Goal: Information Seeking & Learning: Understand process/instructions

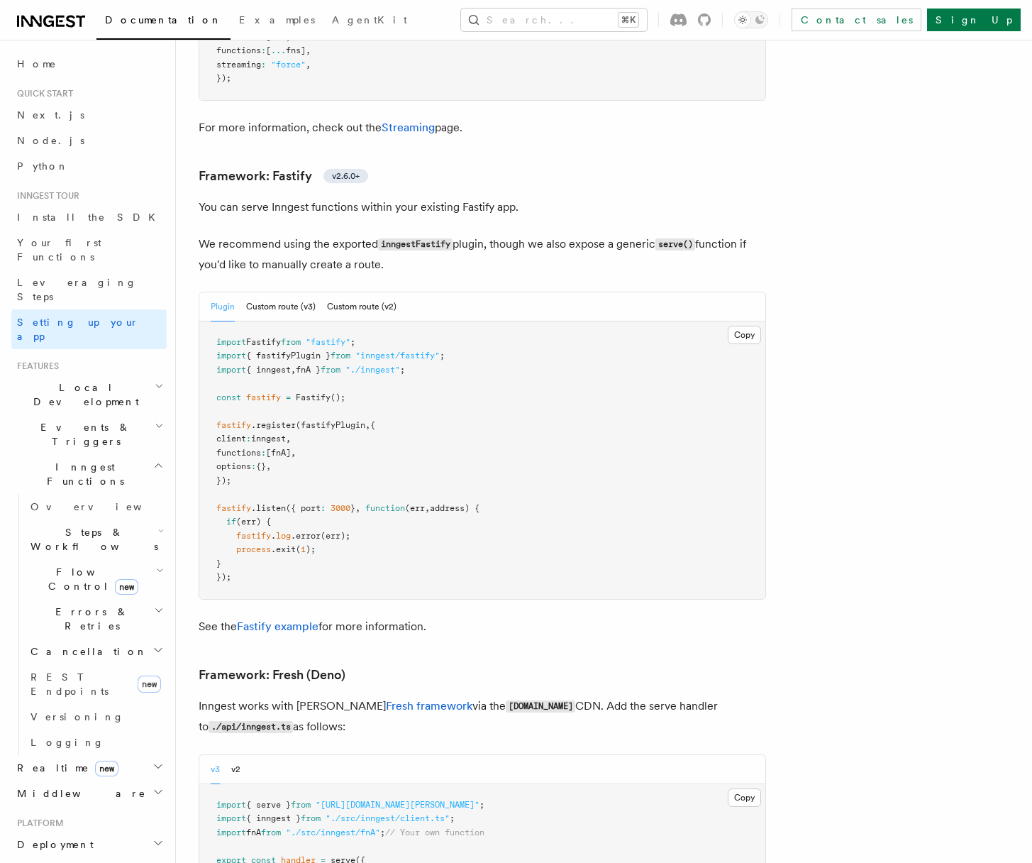
scroll to position [4872, 0]
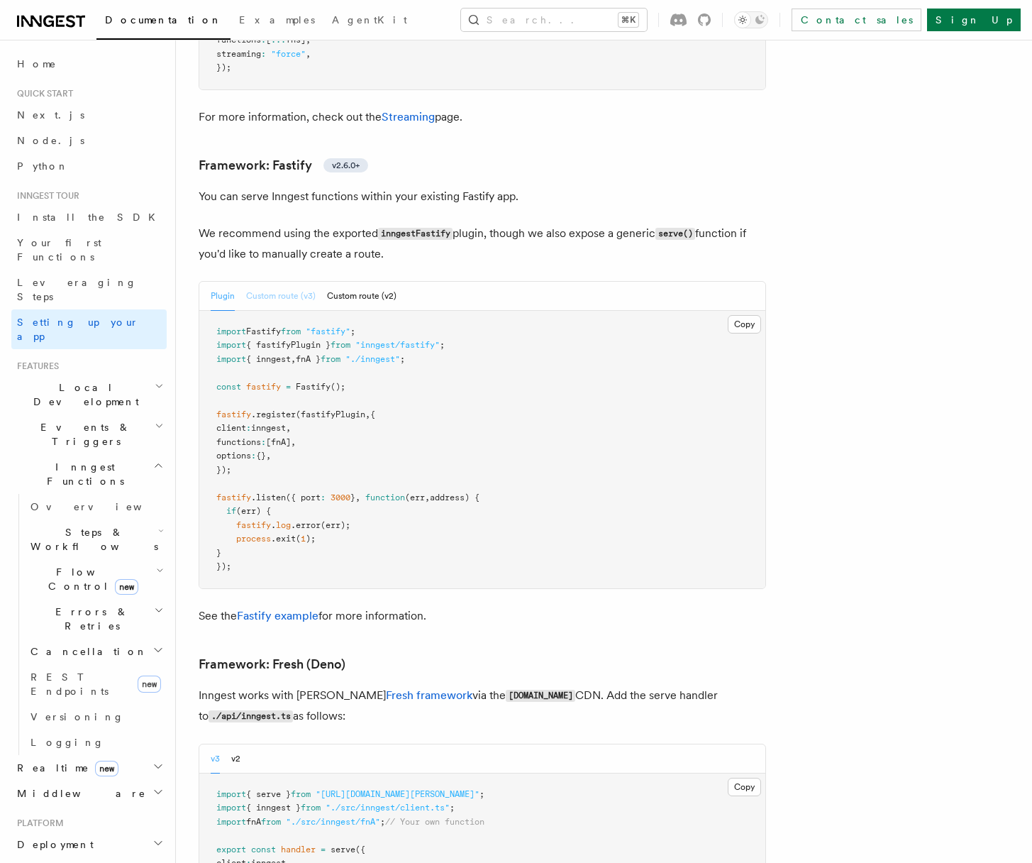
click at [275, 282] on button "Custom route (v3)" at bounding box center [281, 296] width 70 height 29
click at [218, 282] on button "Plugin" at bounding box center [223, 296] width 24 height 29
click at [278, 282] on button "Custom route (v3)" at bounding box center [281, 296] width 70 height 29
click at [356, 282] on button "Custom route (v2)" at bounding box center [362, 296] width 70 height 29
click at [274, 282] on button "Custom route (v3)" at bounding box center [281, 296] width 70 height 29
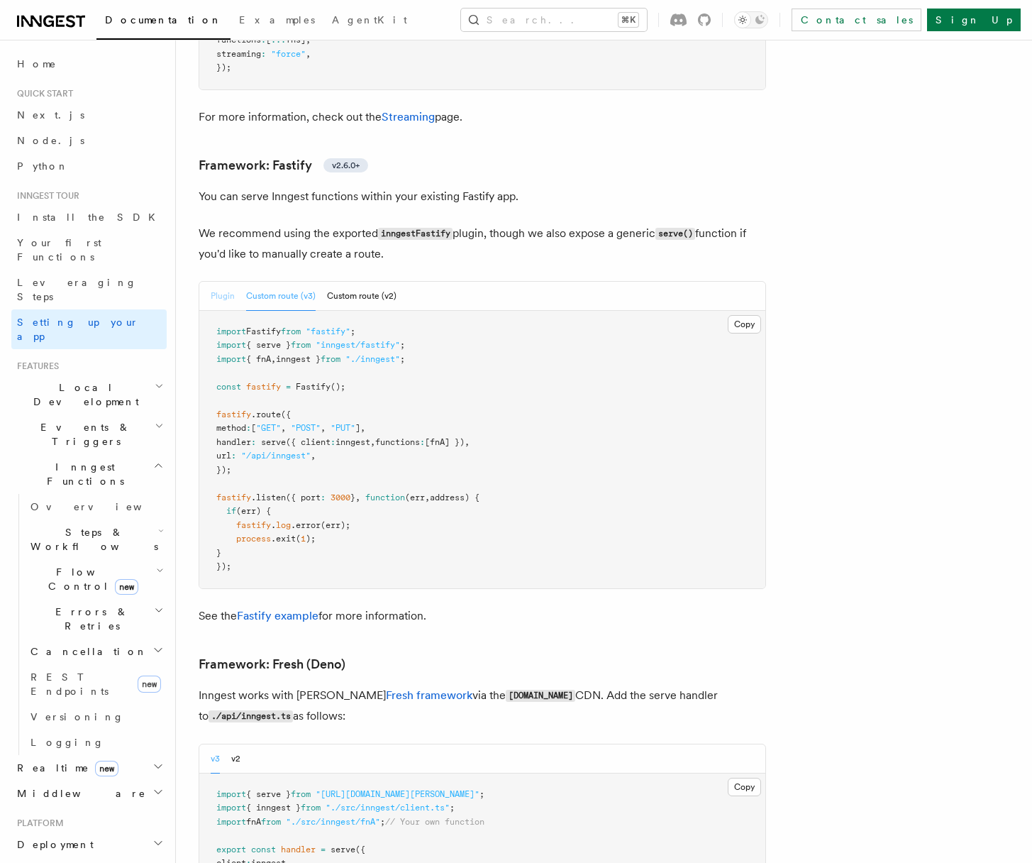
click at [218, 282] on button "Plugin" at bounding box center [223, 296] width 24 height 29
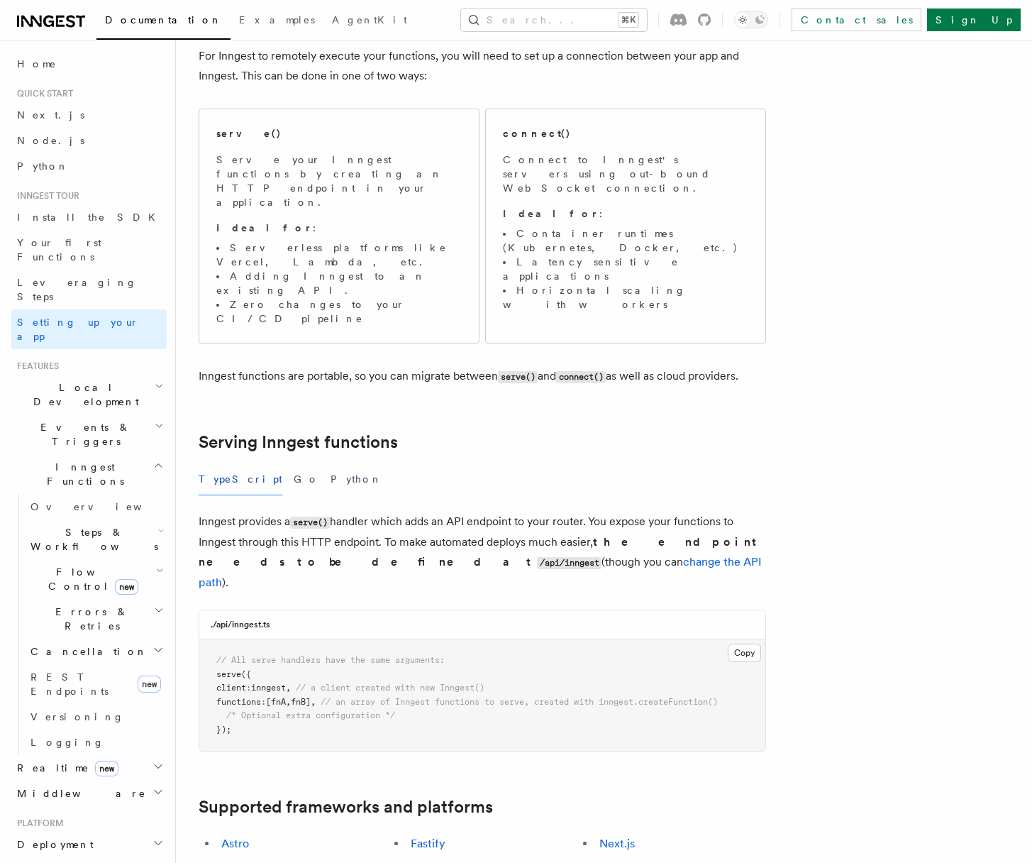
scroll to position [385, 0]
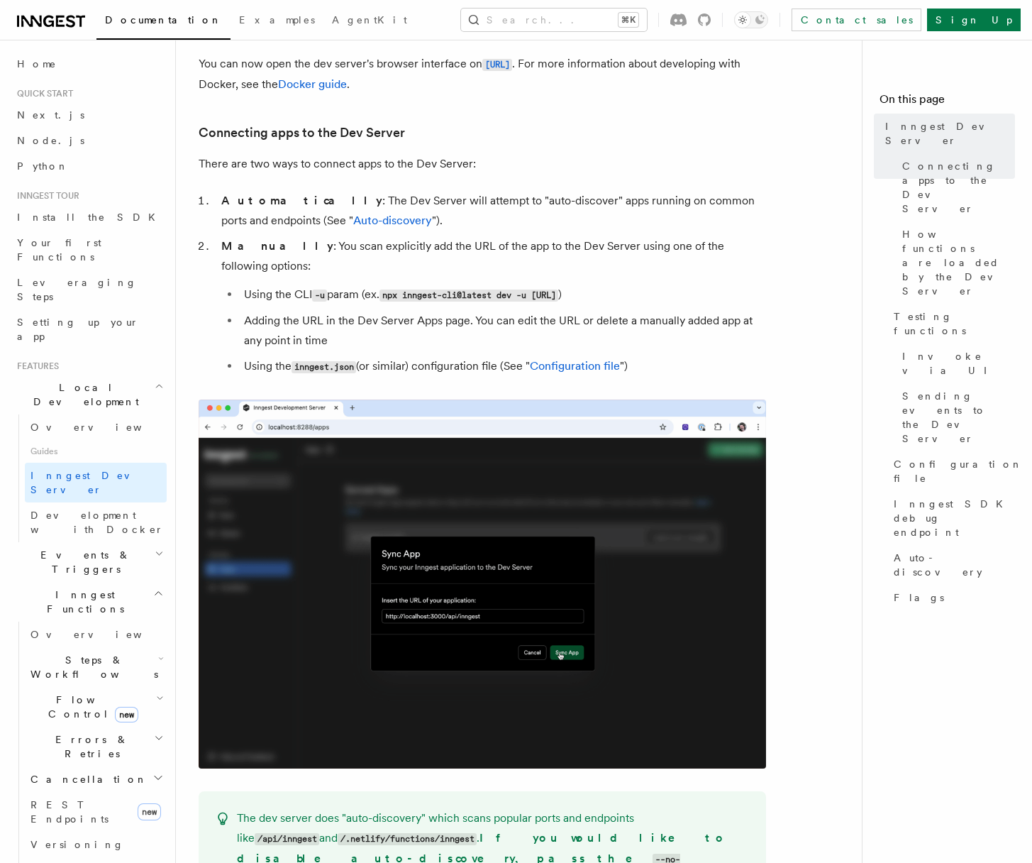
scroll to position [790, 0]
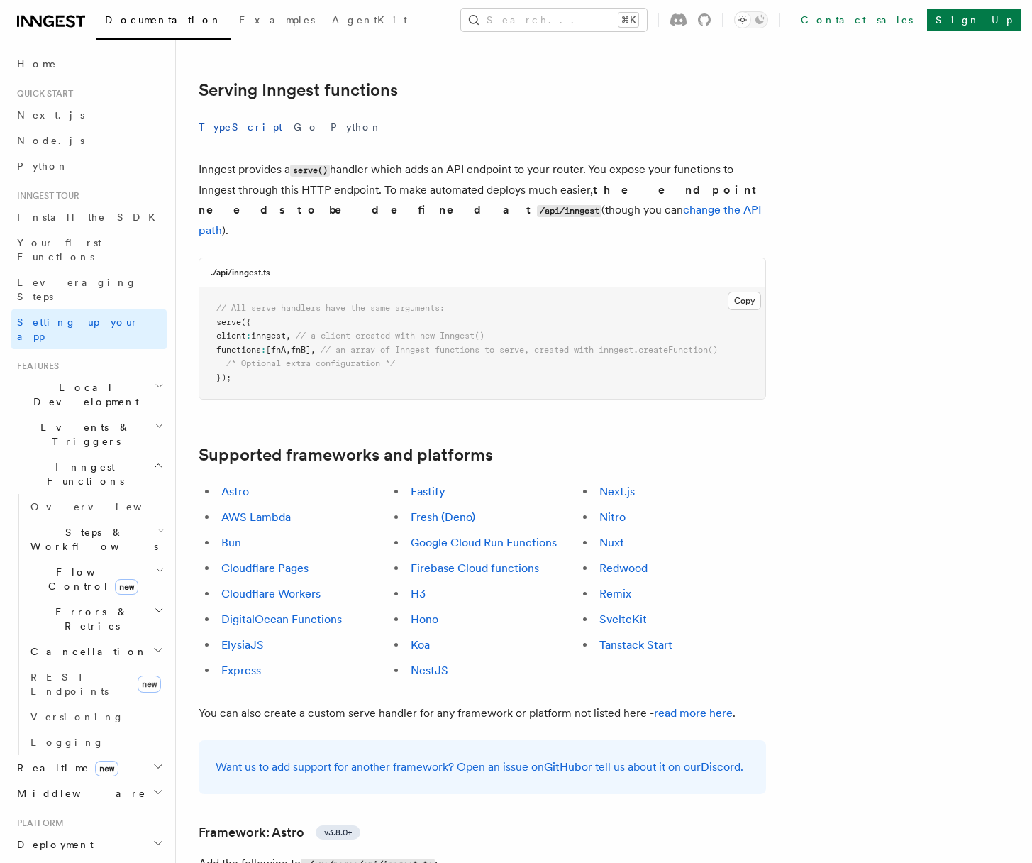
scroll to position [43, 0]
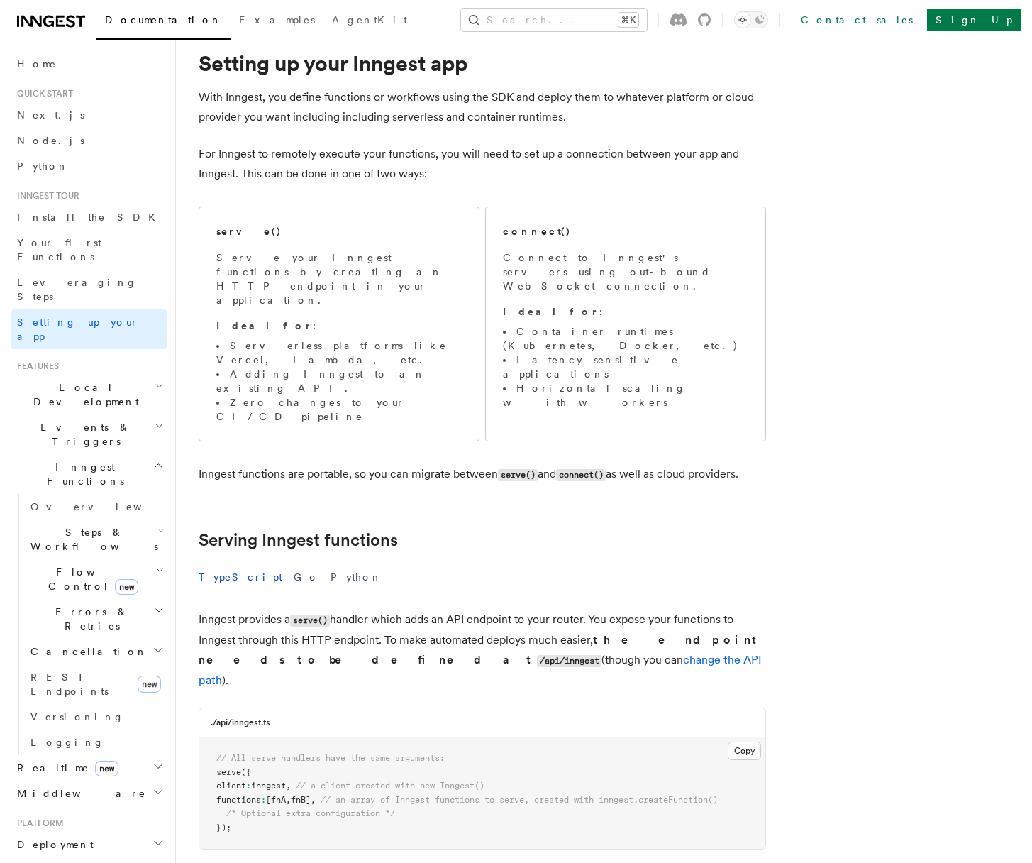
click at [69, 380] on span "Local Development" at bounding box center [82, 394] width 143 height 28
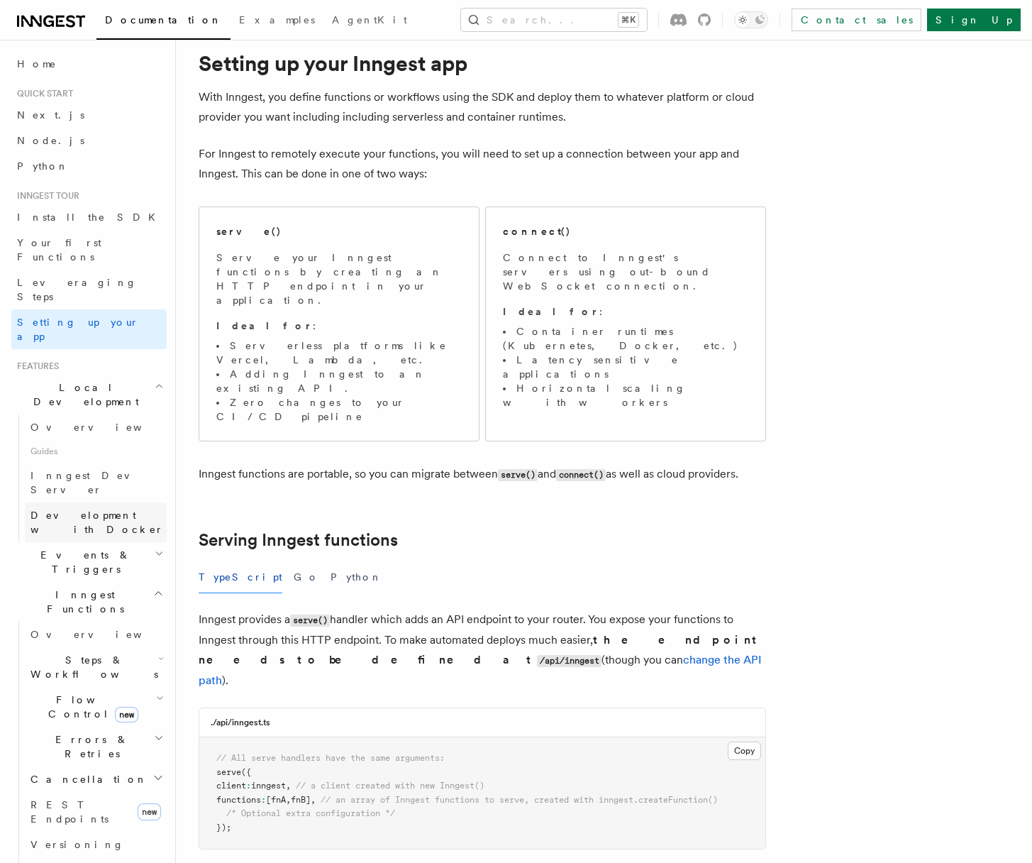
click at [72, 509] on span "Development with Docker" at bounding box center [97, 522] width 133 height 26
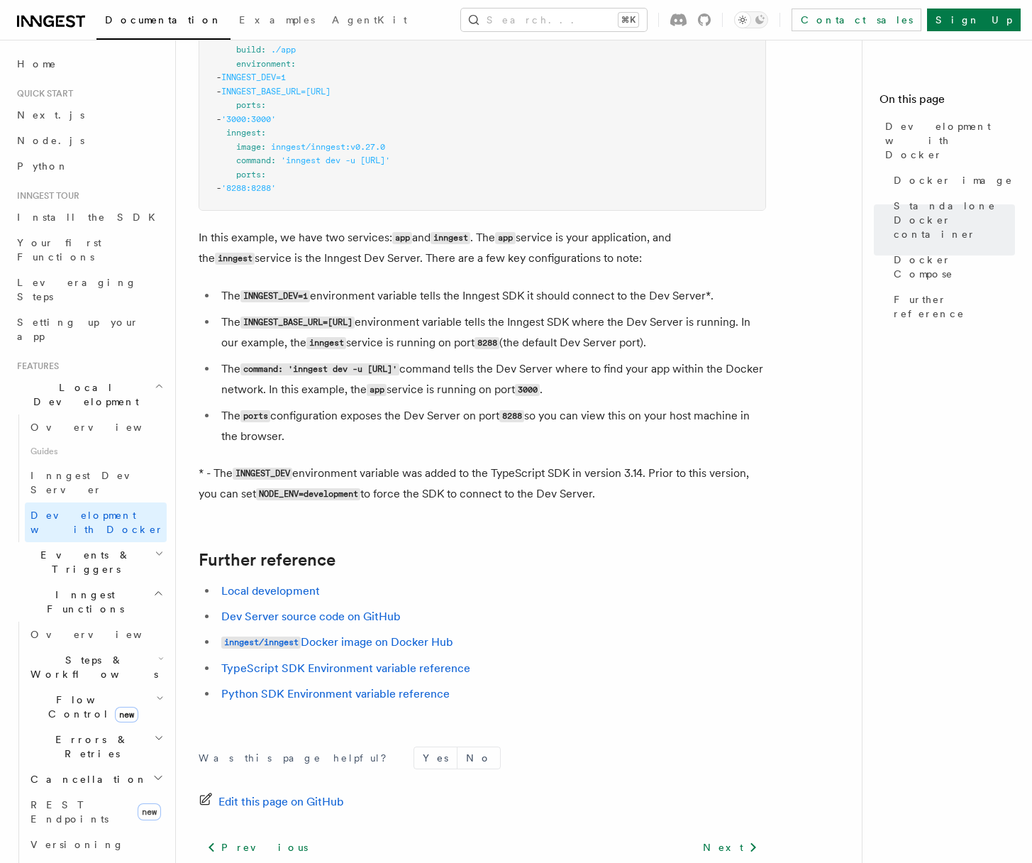
scroll to position [1104, 0]
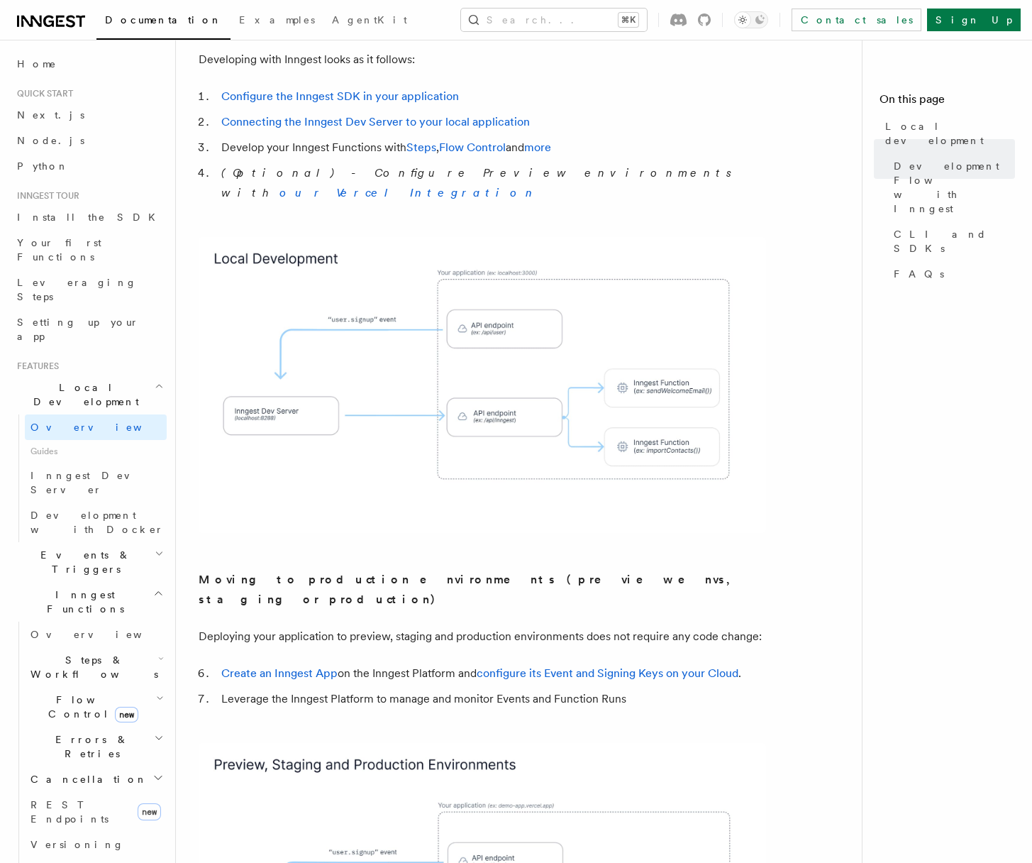
scroll to position [676, 0]
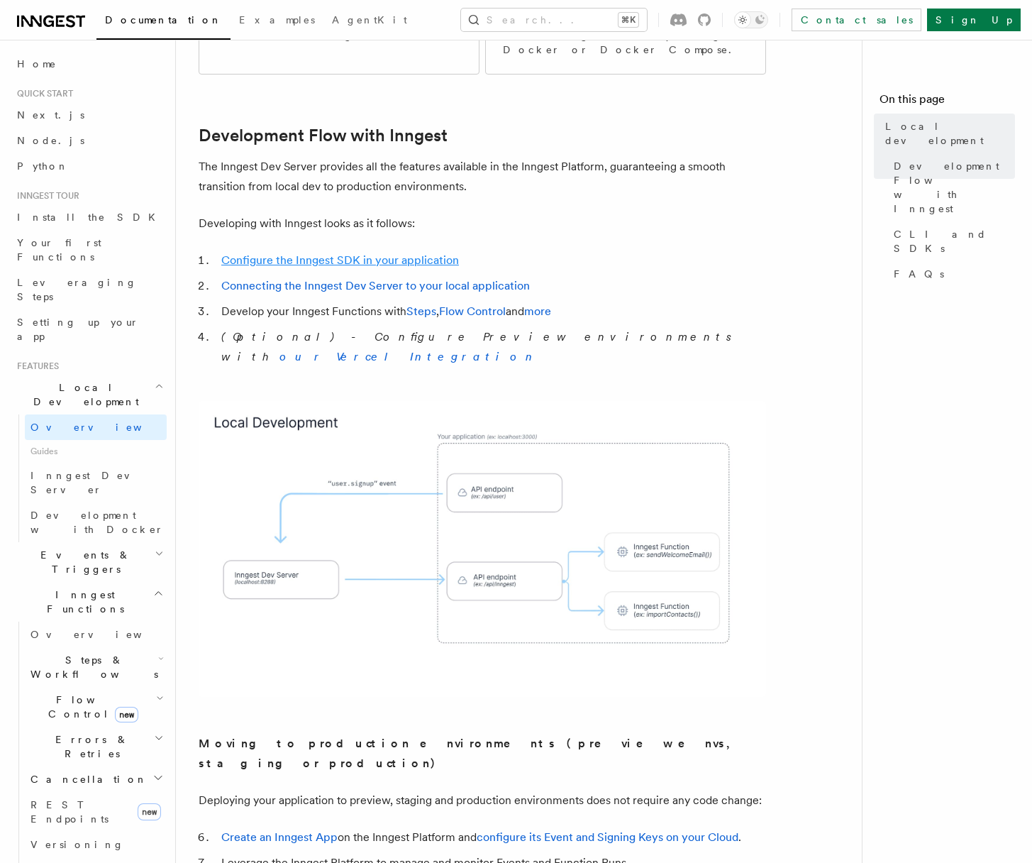
click at [328, 253] on link "Configure the Inngest SDK in your application" at bounding box center [340, 259] width 238 height 13
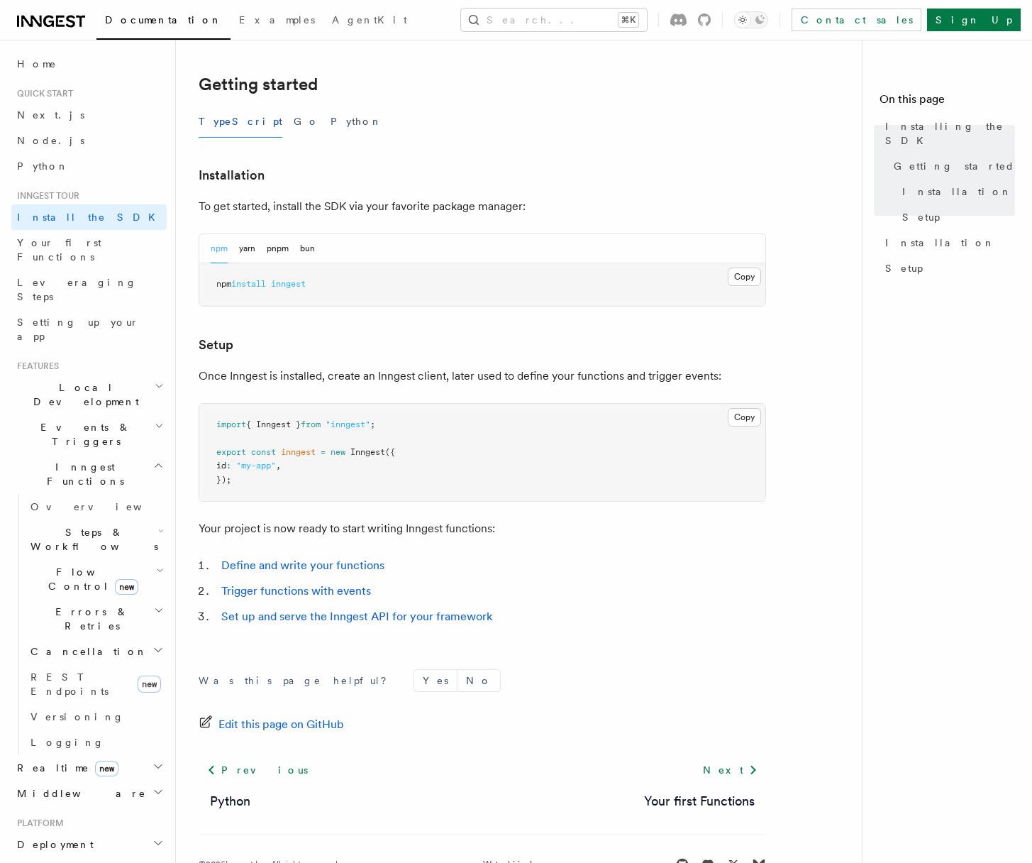
scroll to position [317, 0]
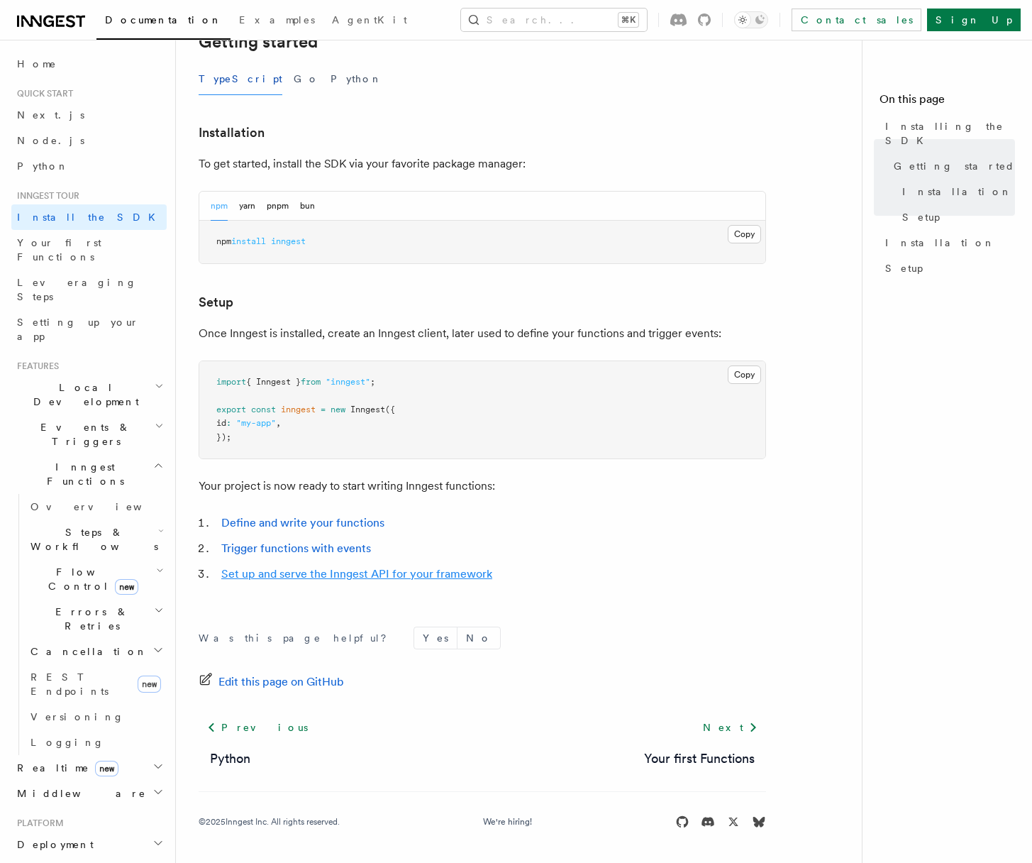
click at [353, 571] on link "Set up and serve the Inngest API for your framework" at bounding box center [356, 573] width 271 height 13
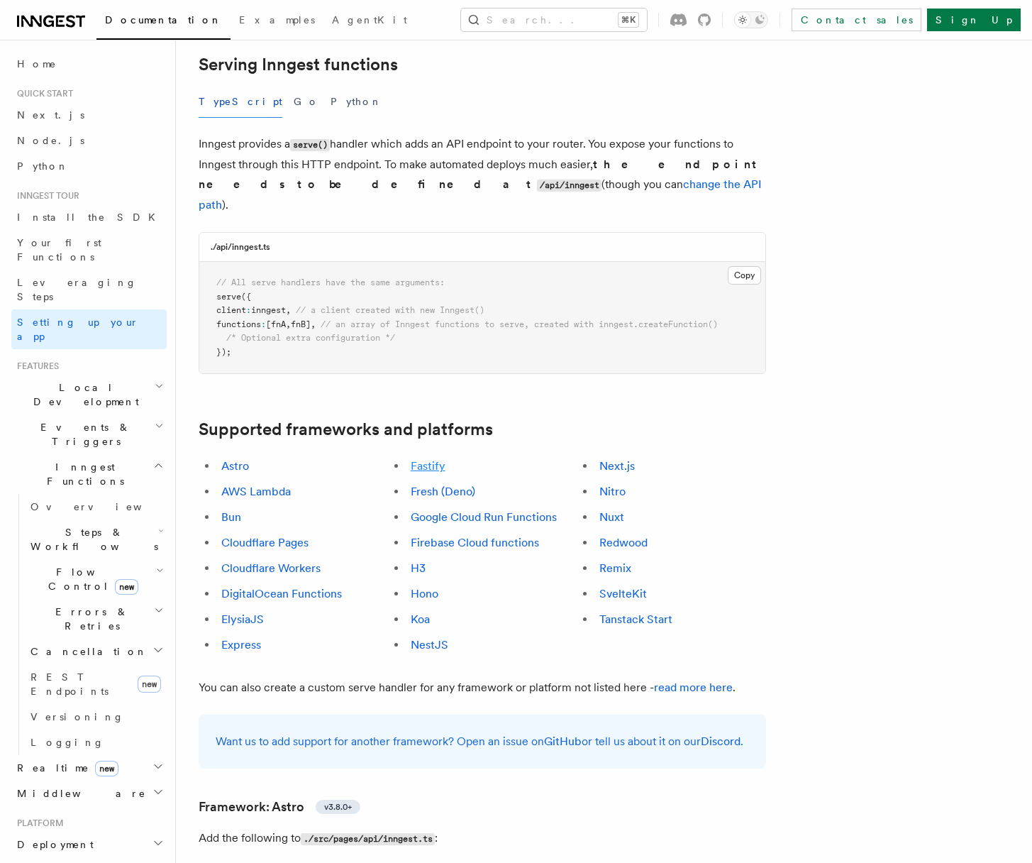
scroll to position [522, 0]
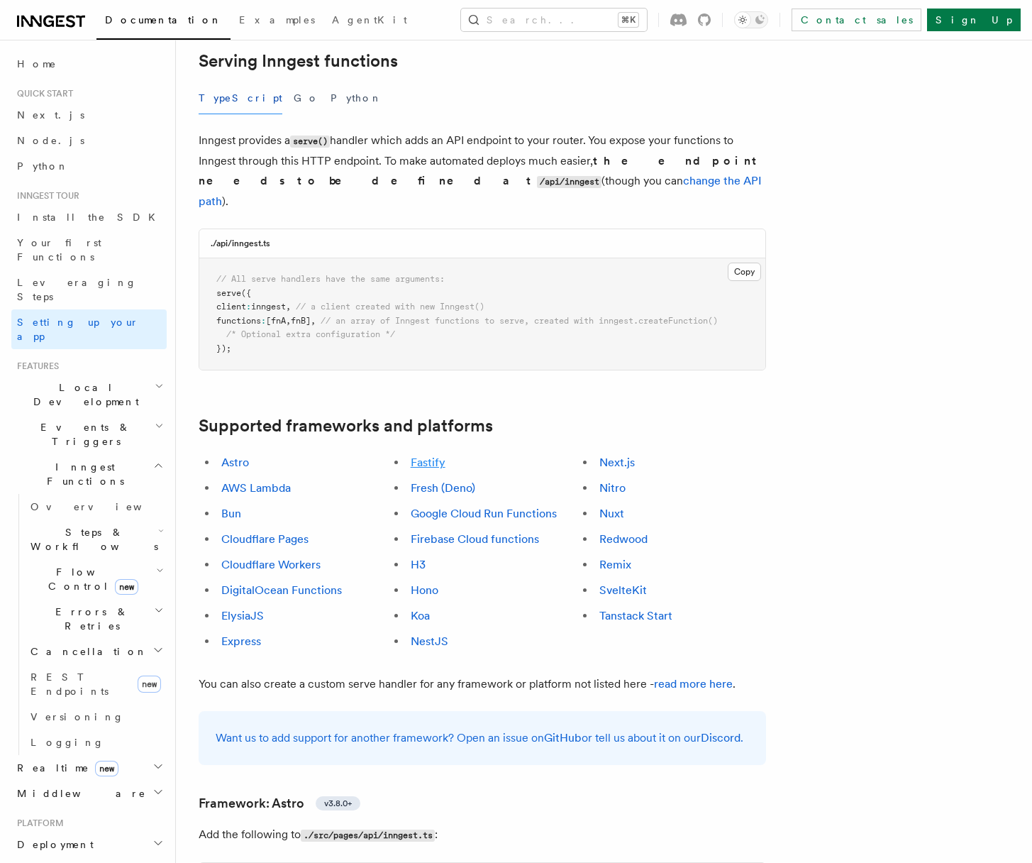
click at [429, 456] on link "Fastify" at bounding box center [428, 462] width 35 height 13
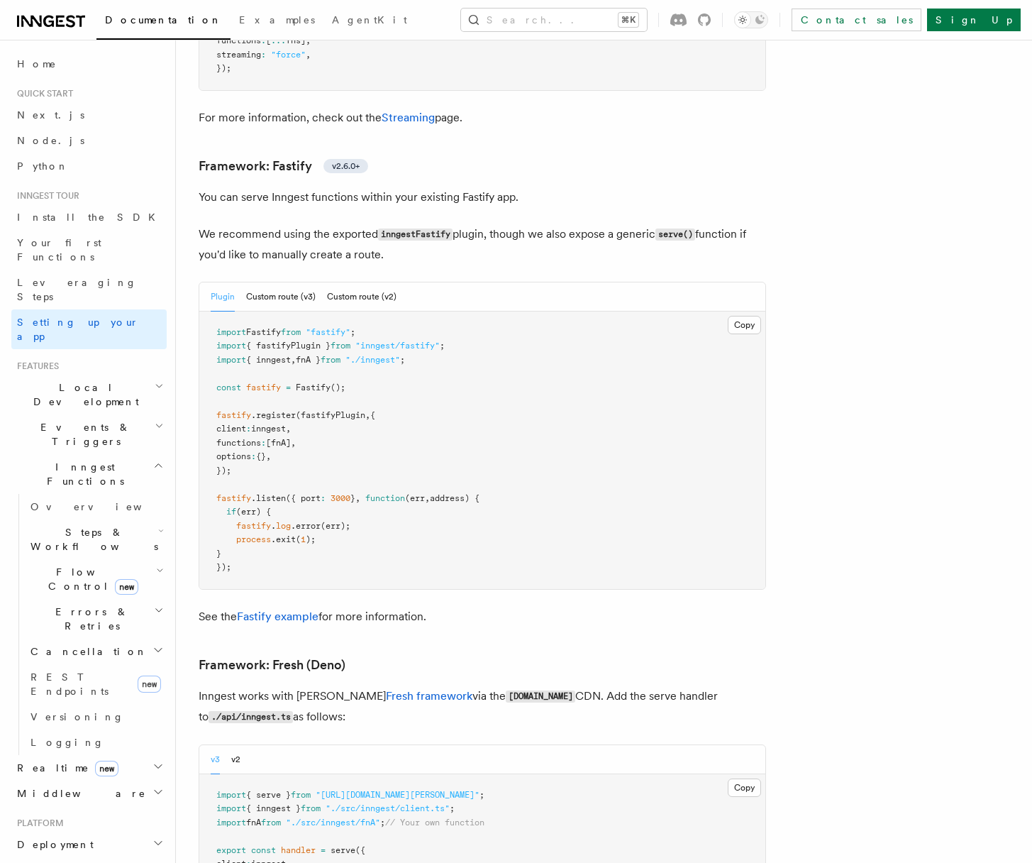
scroll to position [4872, 0]
click at [270, 282] on button "Custom route (v3)" at bounding box center [281, 296] width 70 height 29
click at [221, 282] on button "Plugin" at bounding box center [223, 296] width 24 height 29
click at [66, 213] on span "Install the SDK" at bounding box center [90, 216] width 147 height 11
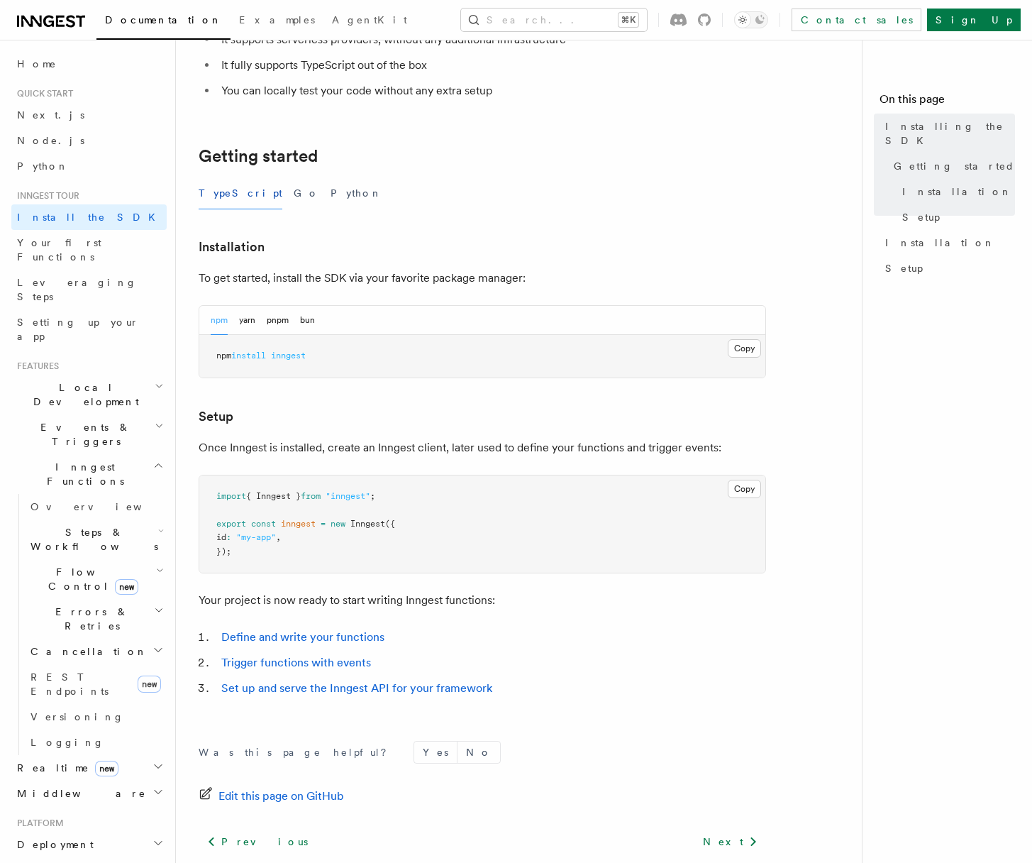
scroll to position [303, 0]
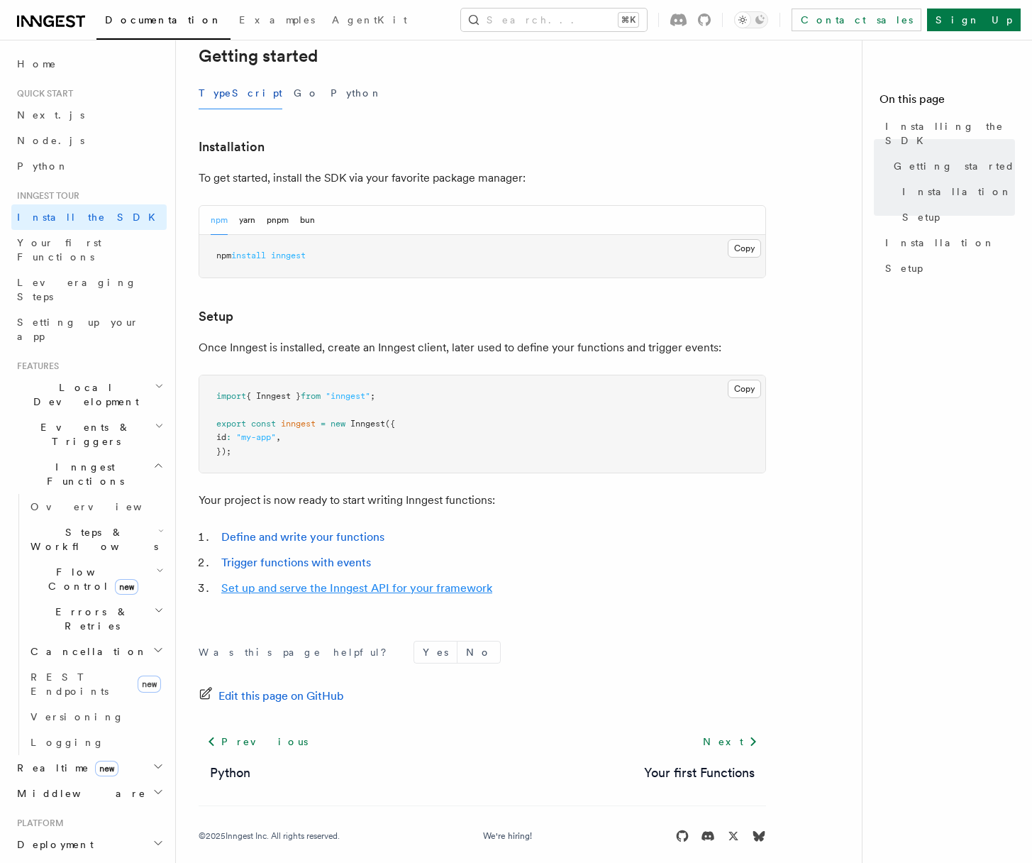
click at [262, 588] on link "Set up and serve the Inngest API for your framework" at bounding box center [356, 587] width 271 height 13
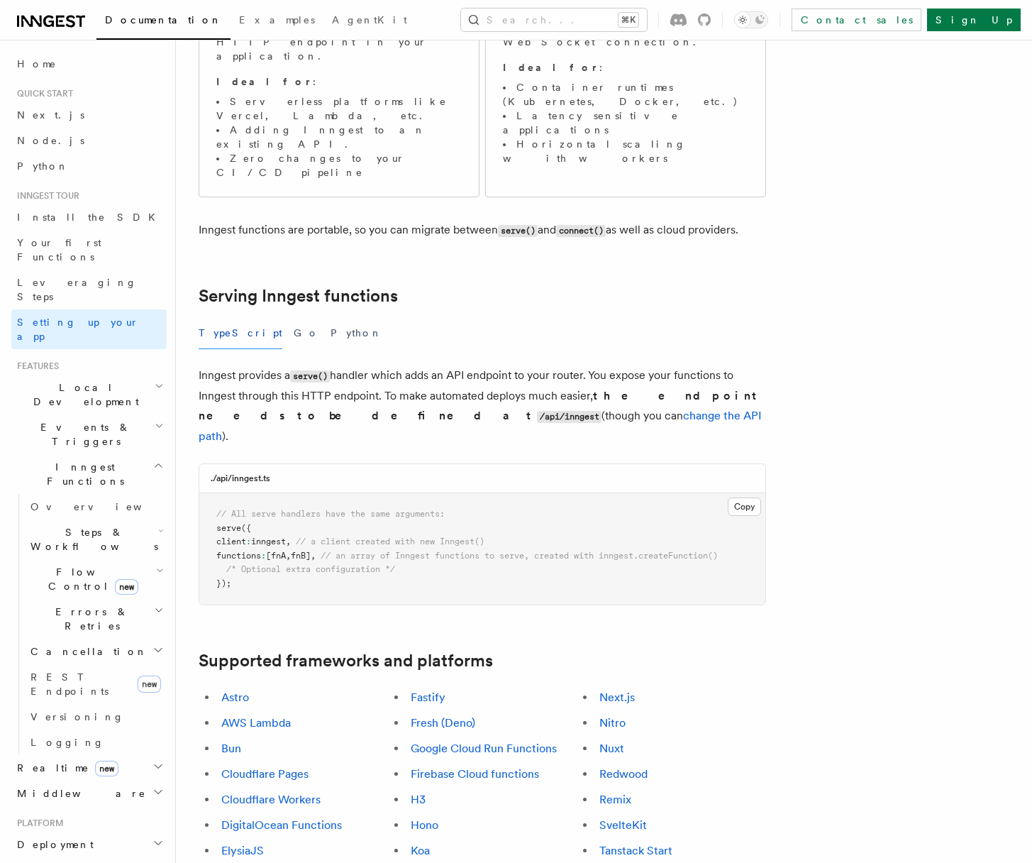
scroll to position [289, 0]
click at [431, 689] on link "Fastify" at bounding box center [428, 695] width 35 height 13
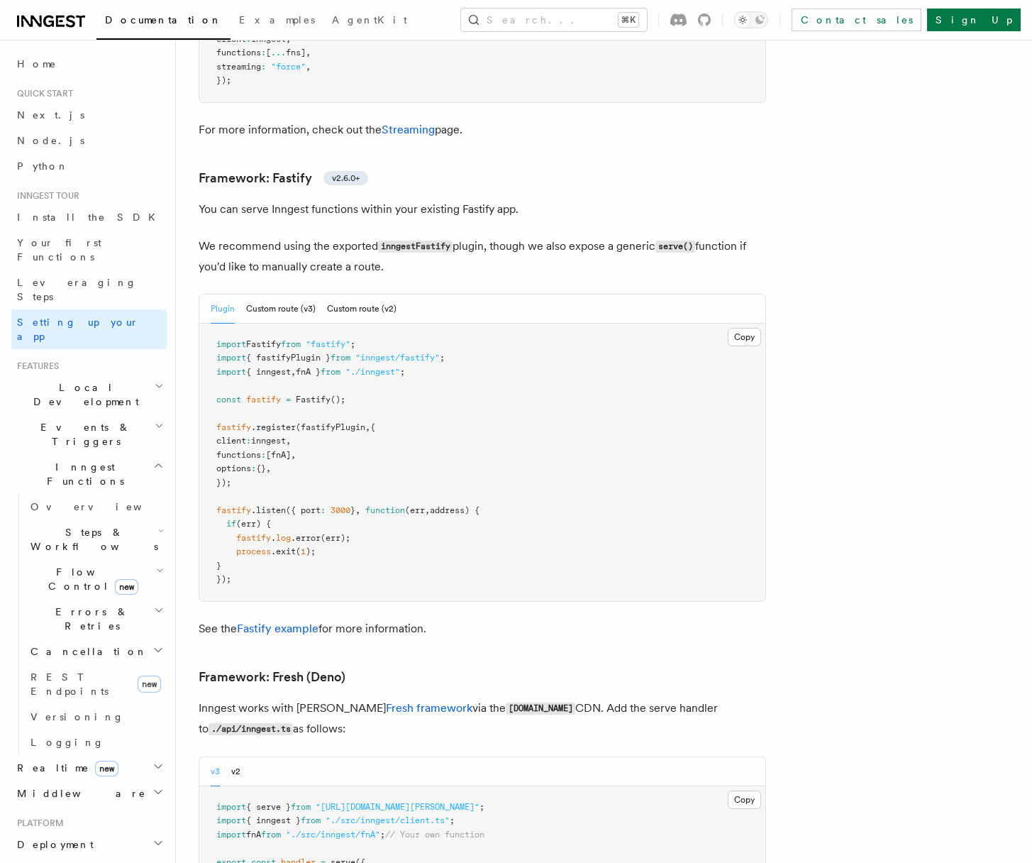
scroll to position [4872, 0]
